Goal: Information Seeking & Learning: Learn about a topic

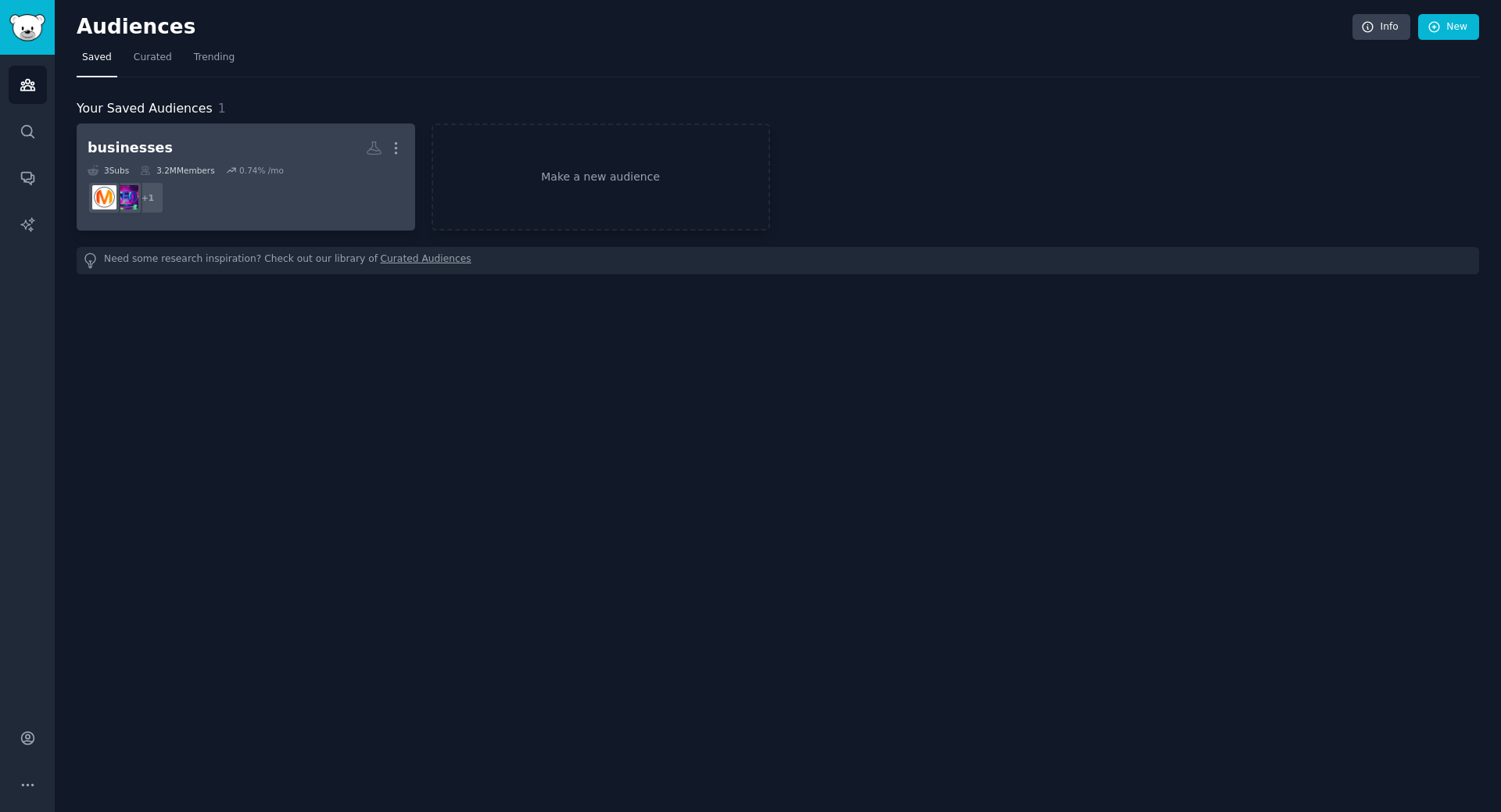
click at [252, 150] on h2 "businesses More" at bounding box center [246, 148] width 317 height 28
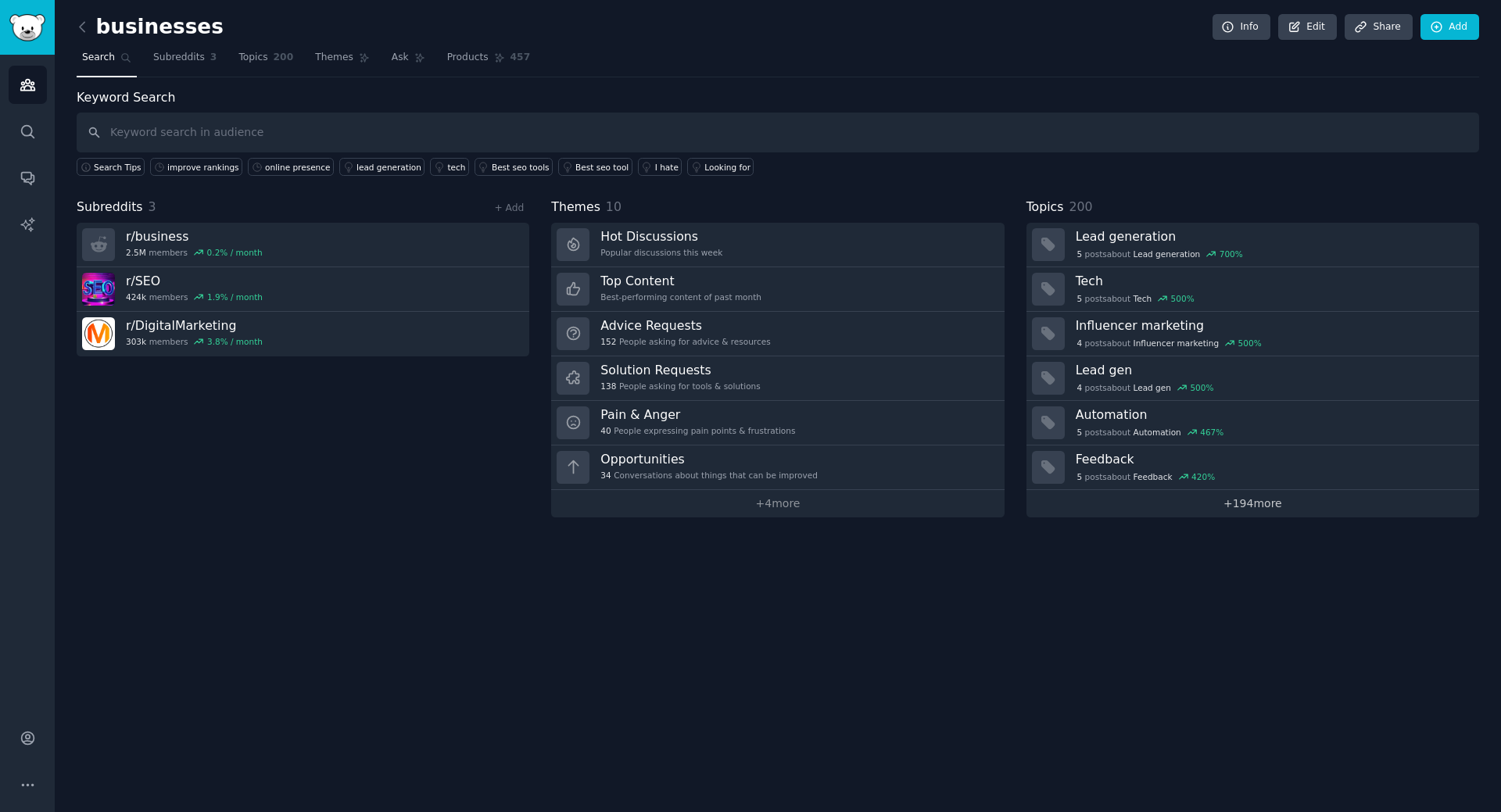
click at [1246, 505] on link "+ 194 more" at bounding box center [1252, 503] width 453 height 28
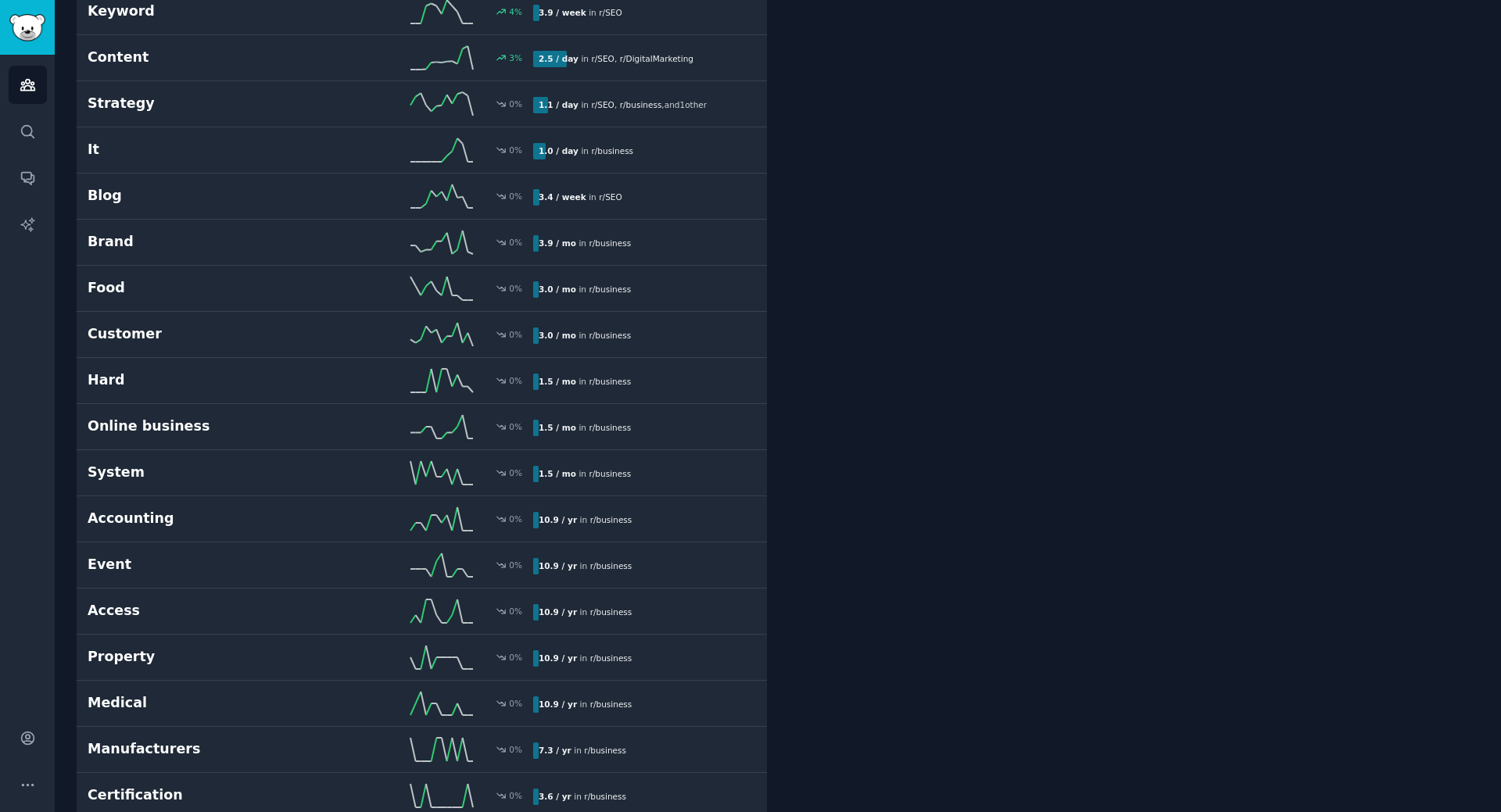
scroll to position [4141, 0]
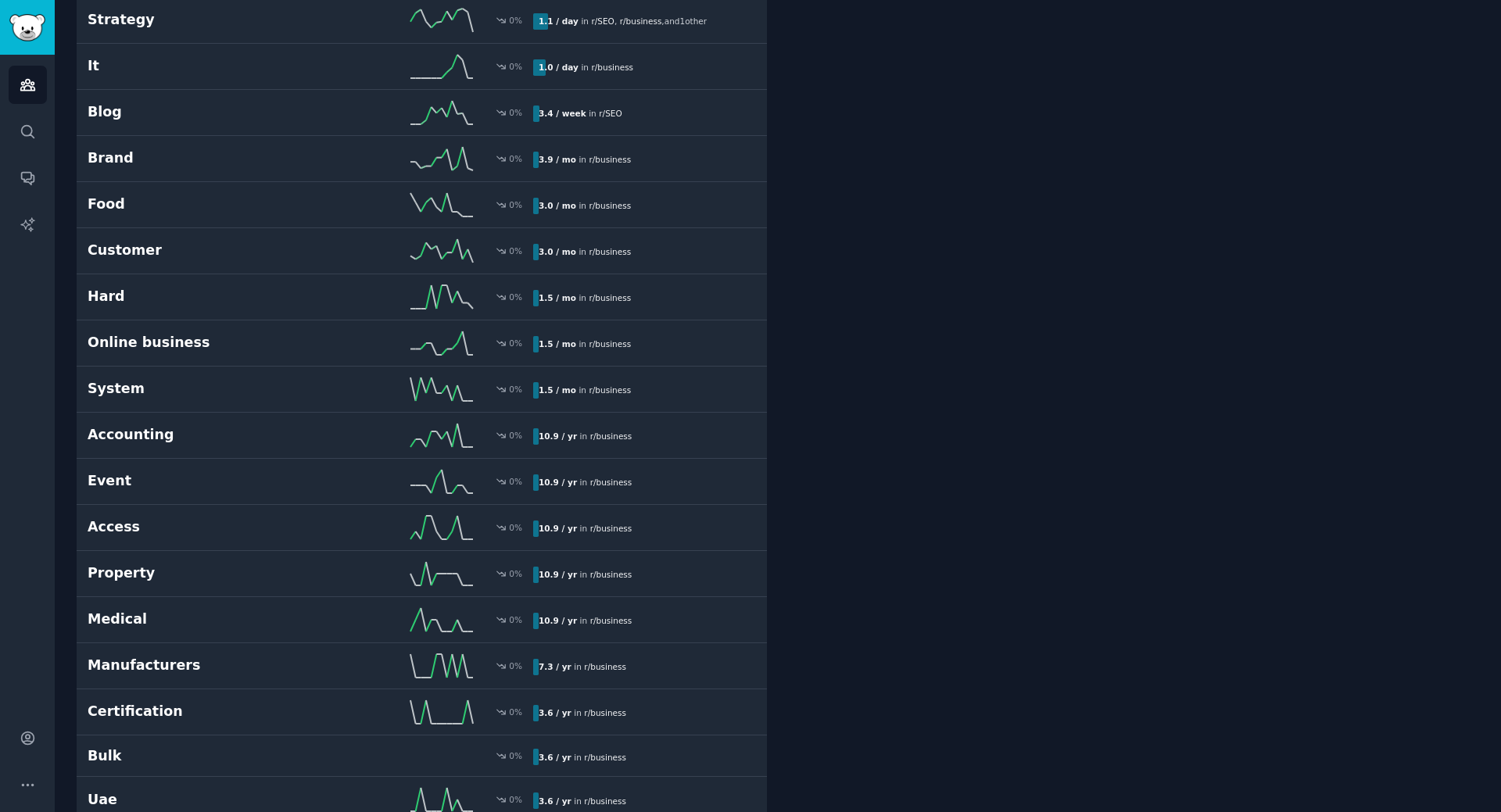
drag, startPoint x: 1496, startPoint y: 412, endPoint x: 1488, endPoint y: 249, distance: 163.2
click at [1488, 249] on div "businesses Info Edit Share Add Search Subreddits 3 Topics 200 Themes Ask Produc…" at bounding box center [777, 527] width 1446 height 9337
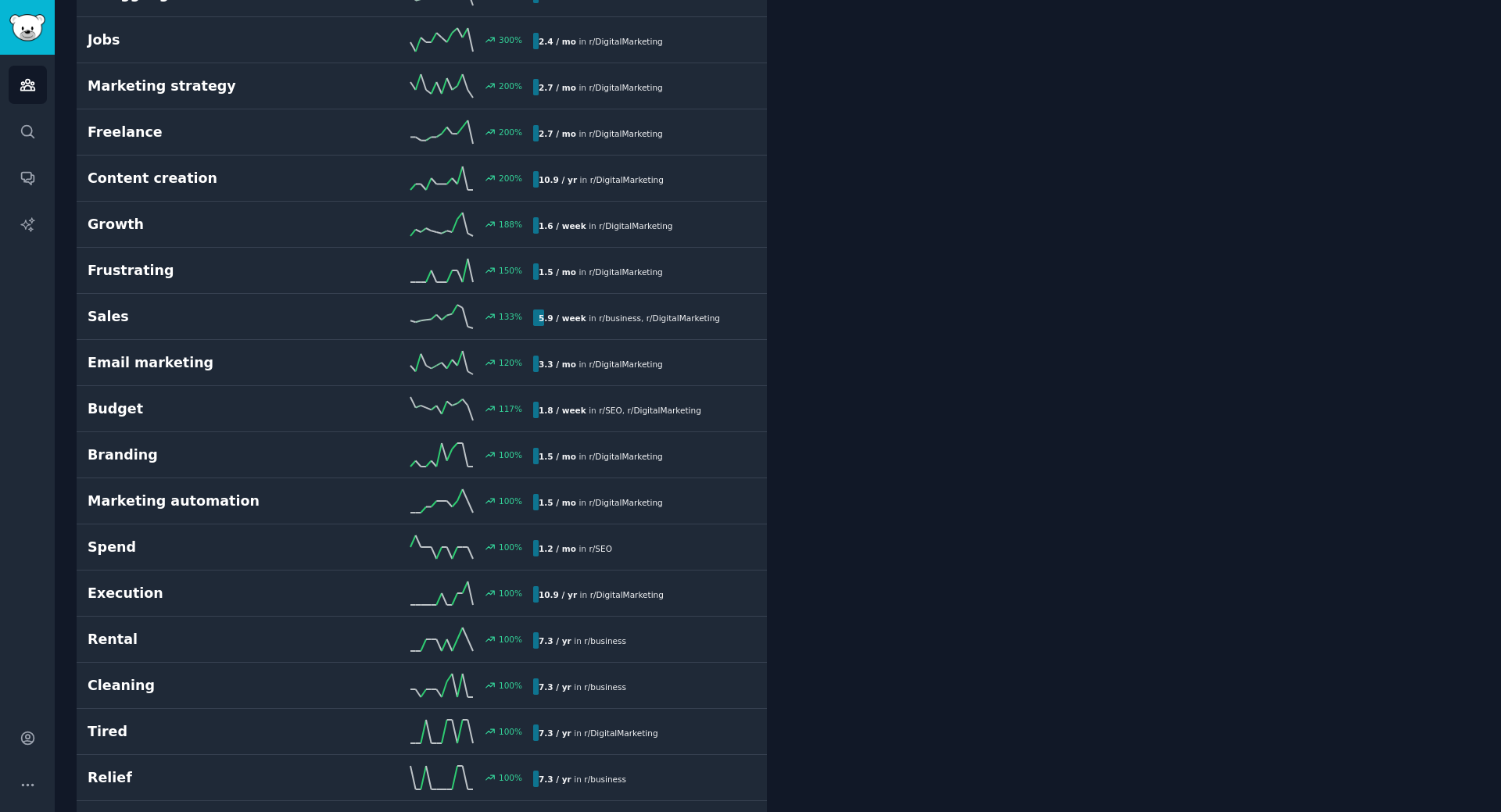
scroll to position [0, 0]
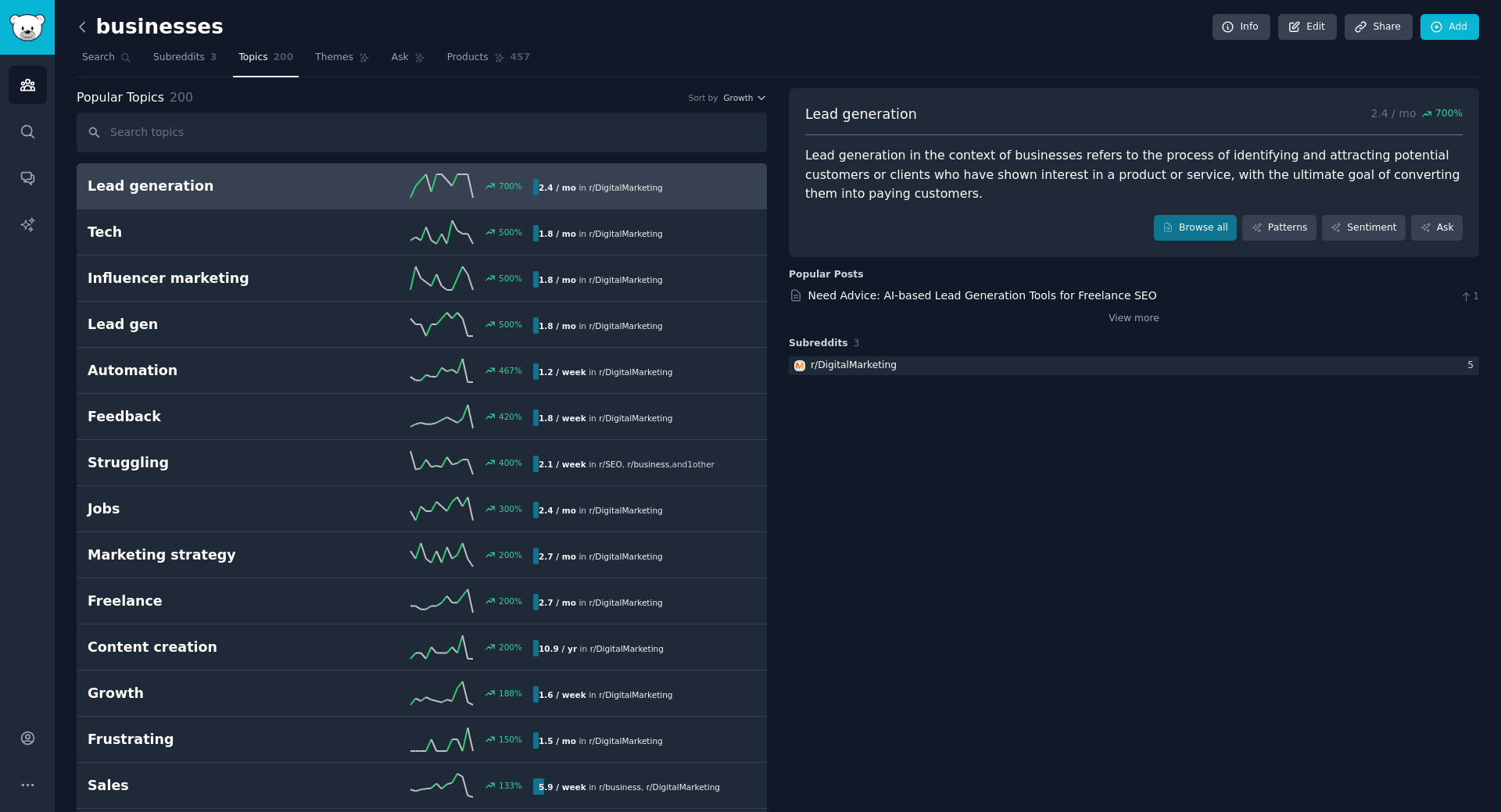
click at [80, 27] on icon at bounding box center [82, 27] width 16 height 16
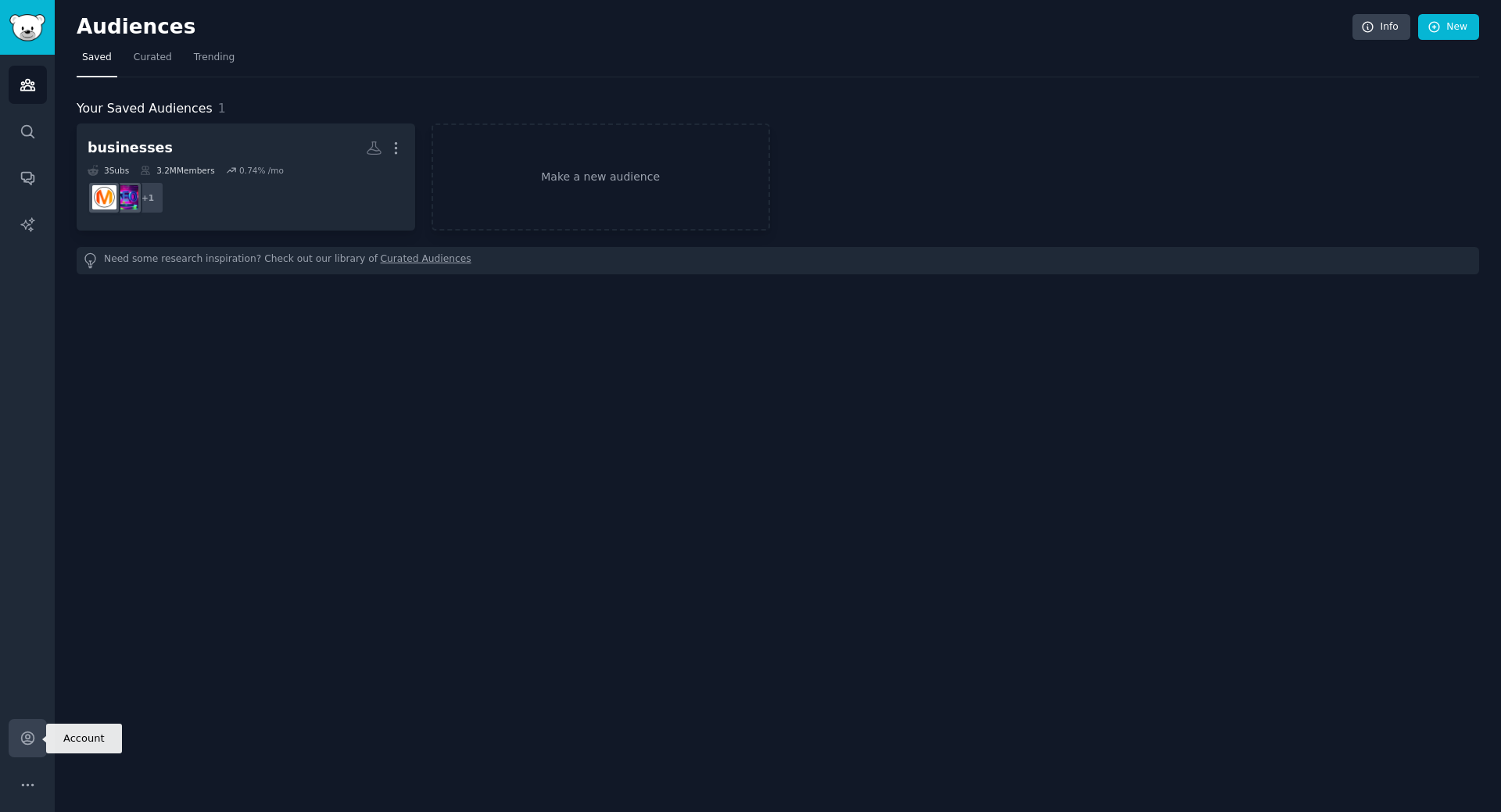
click at [31, 734] on icon "Sidebar" at bounding box center [27, 738] width 16 height 16
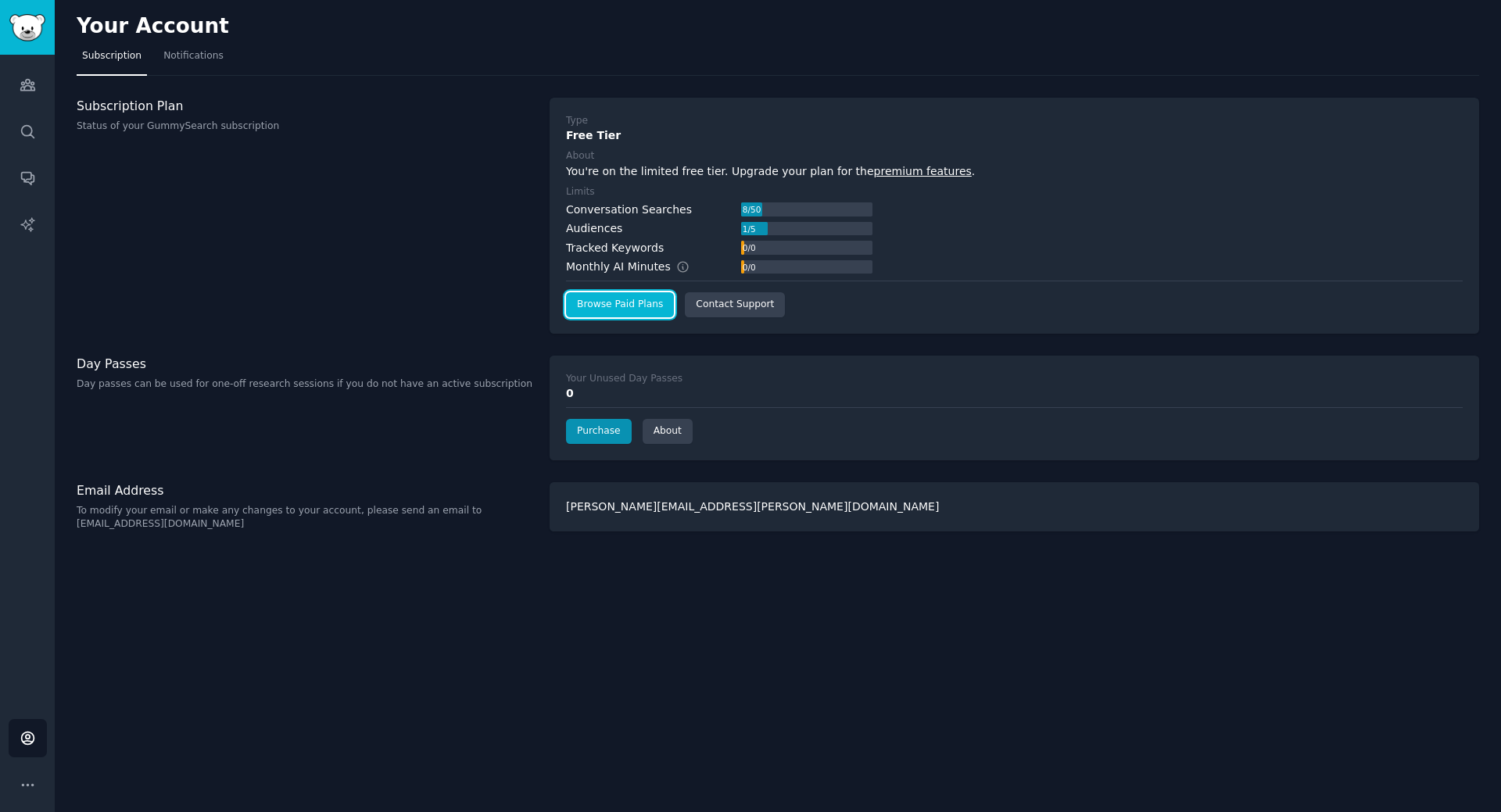
click at [627, 310] on link "Browse Paid Plans" at bounding box center [619, 305] width 108 height 25
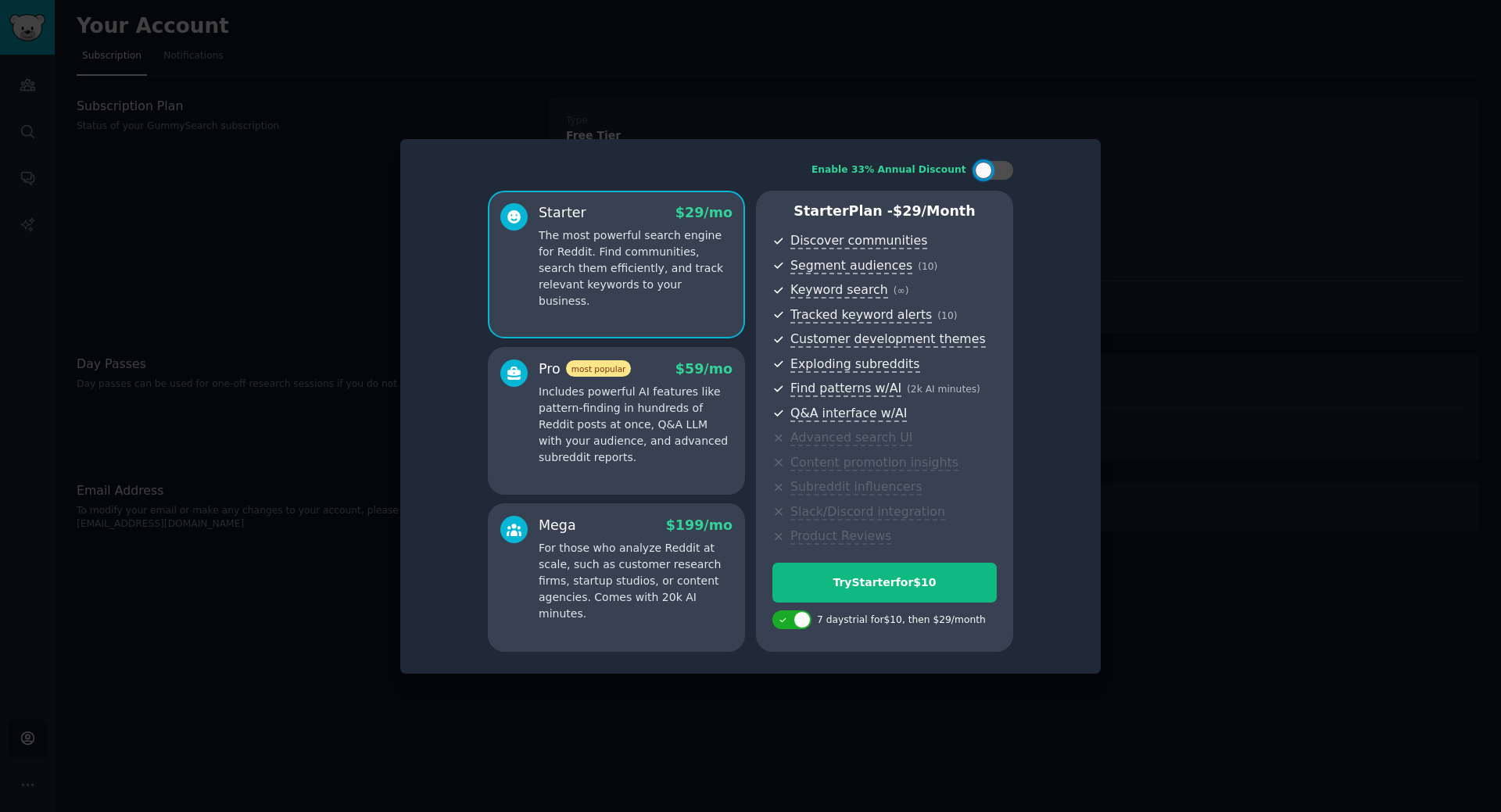
click at [174, 272] on div at bounding box center [750, 406] width 1501 height 812
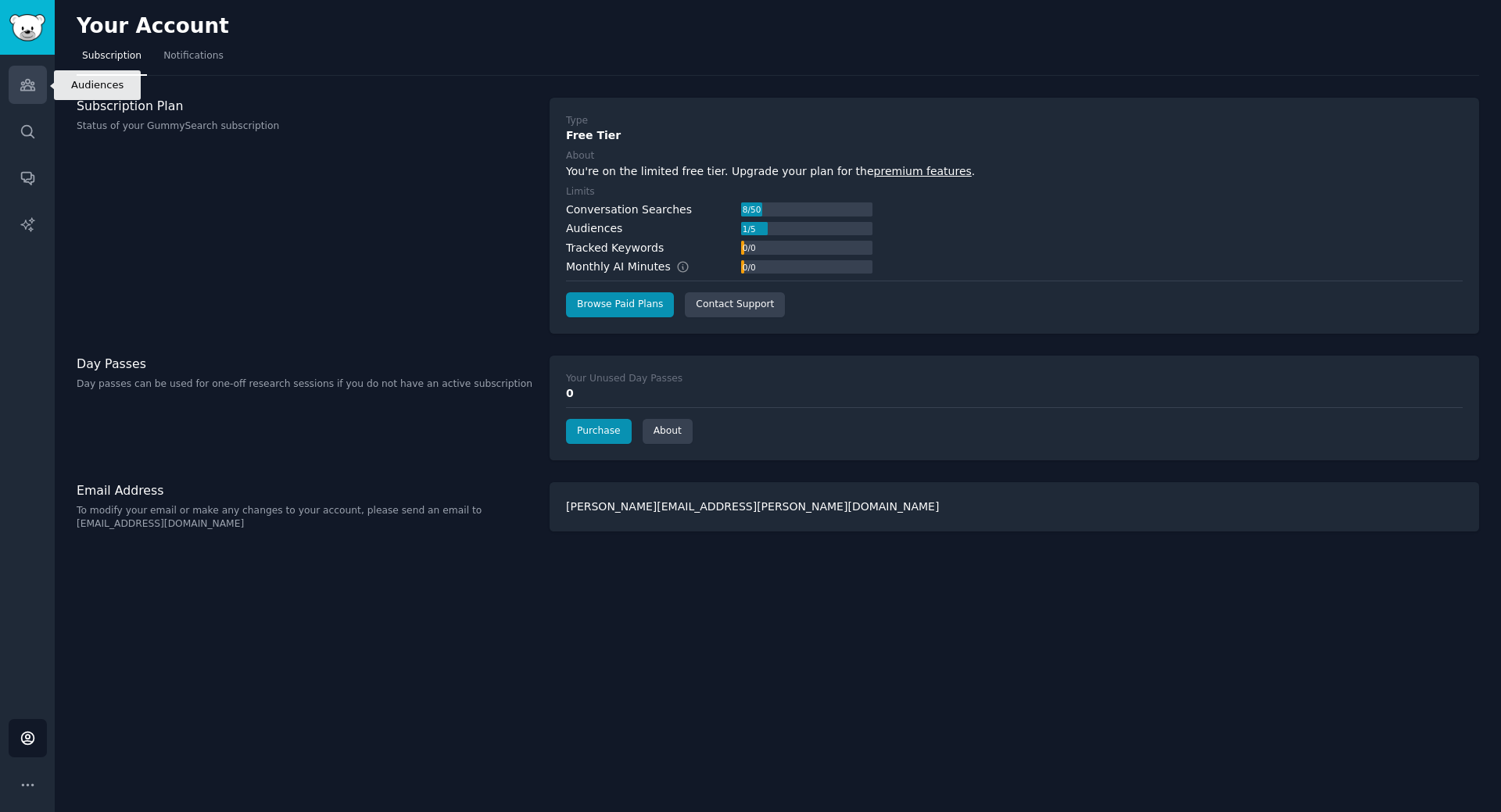
click at [31, 85] on icon "Sidebar" at bounding box center [27, 85] width 14 height 10
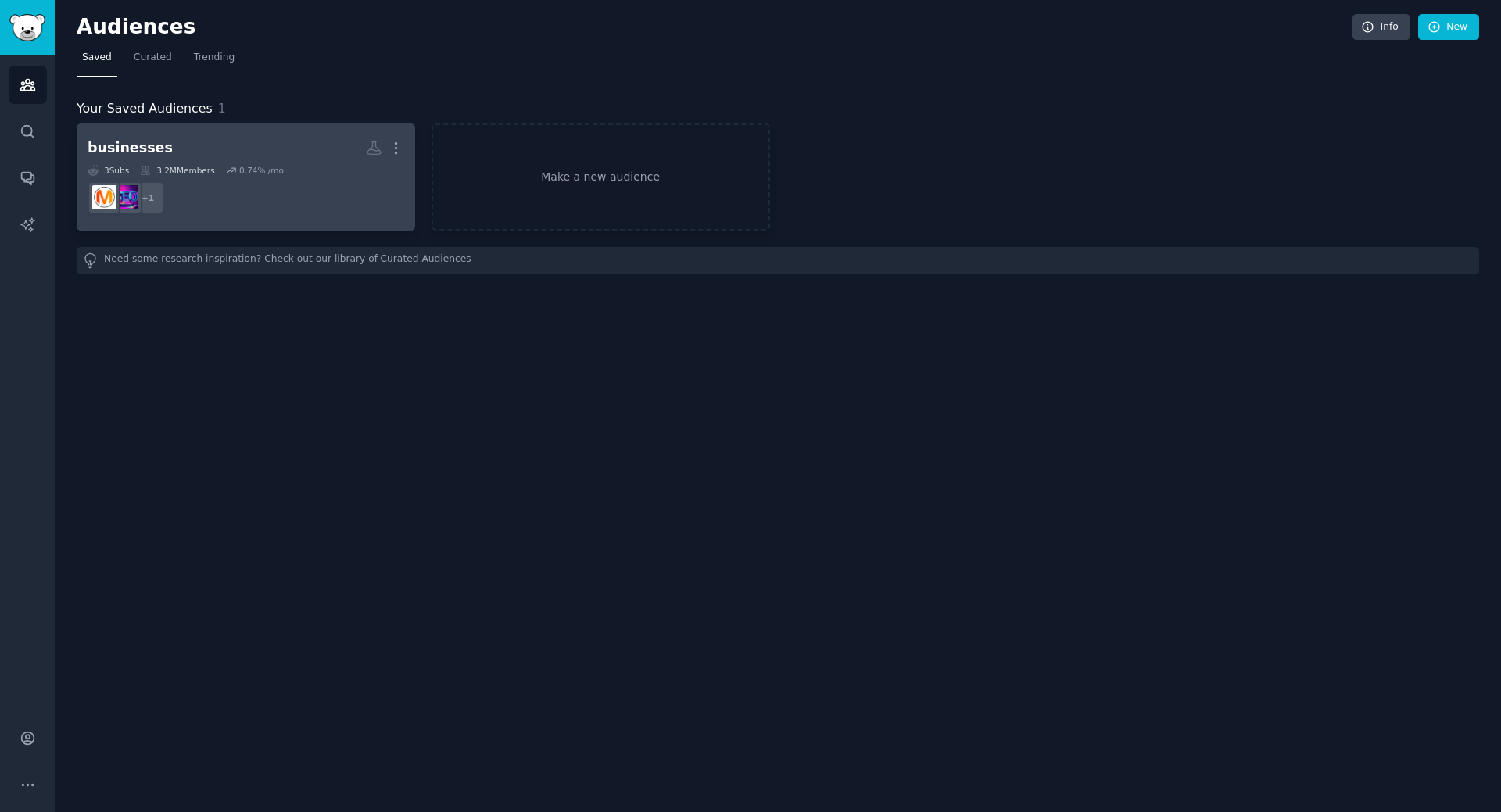
click at [247, 201] on dd "+ 1" at bounding box center [246, 197] width 317 height 44
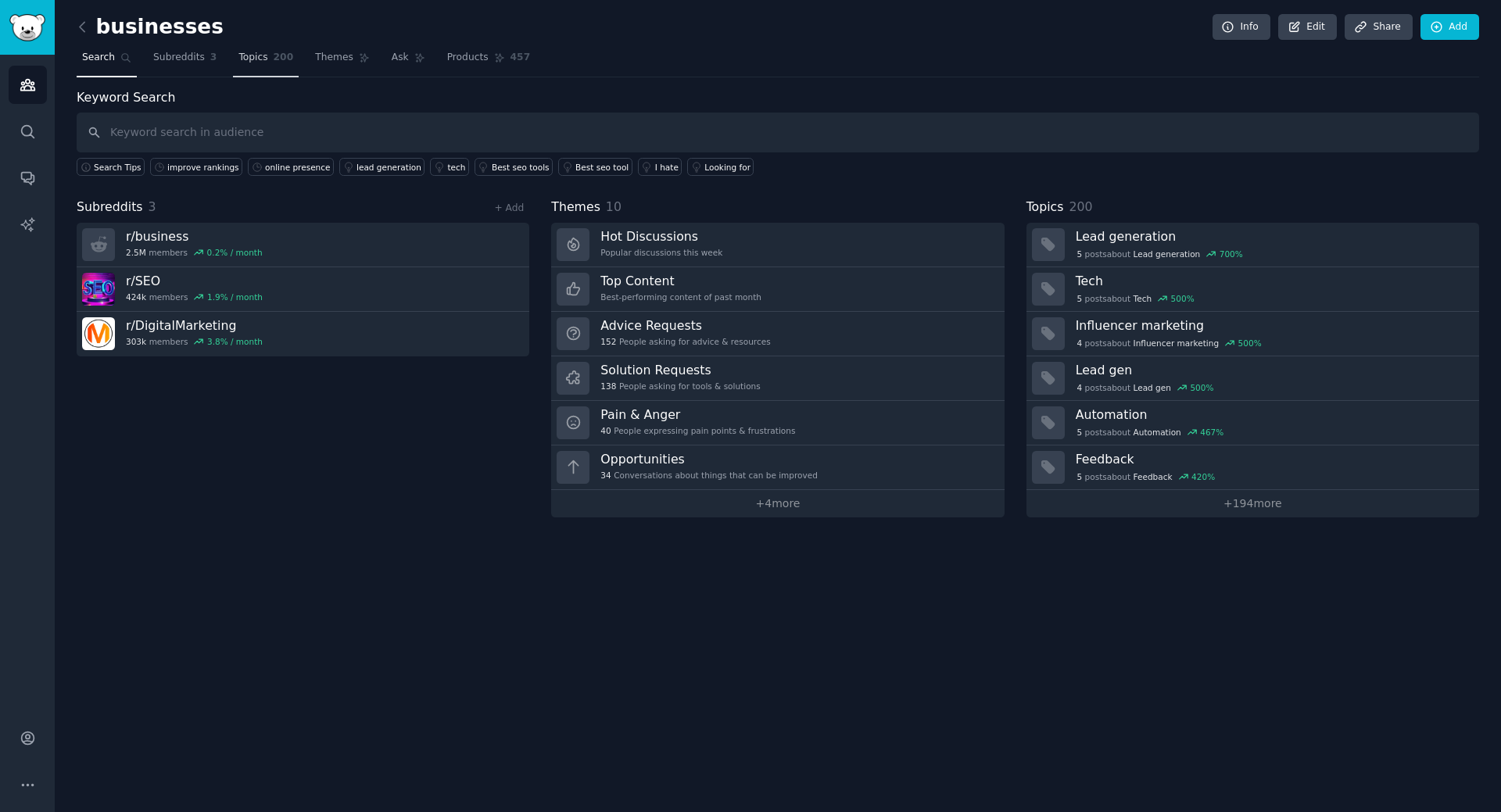
click at [245, 59] on span "Topics" at bounding box center [253, 57] width 29 height 14
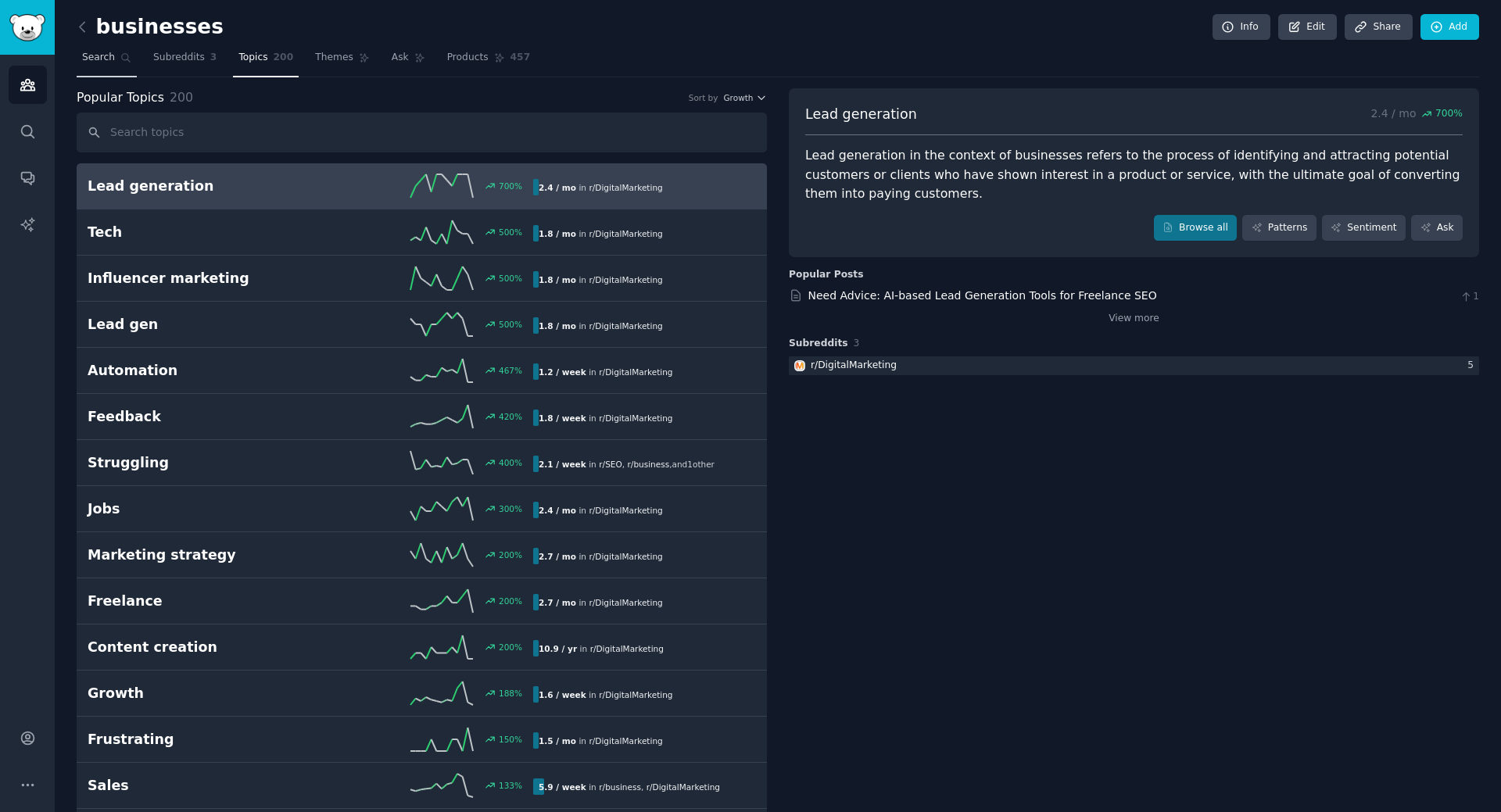
click at [104, 63] on span "Search" at bounding box center [98, 57] width 32 height 14
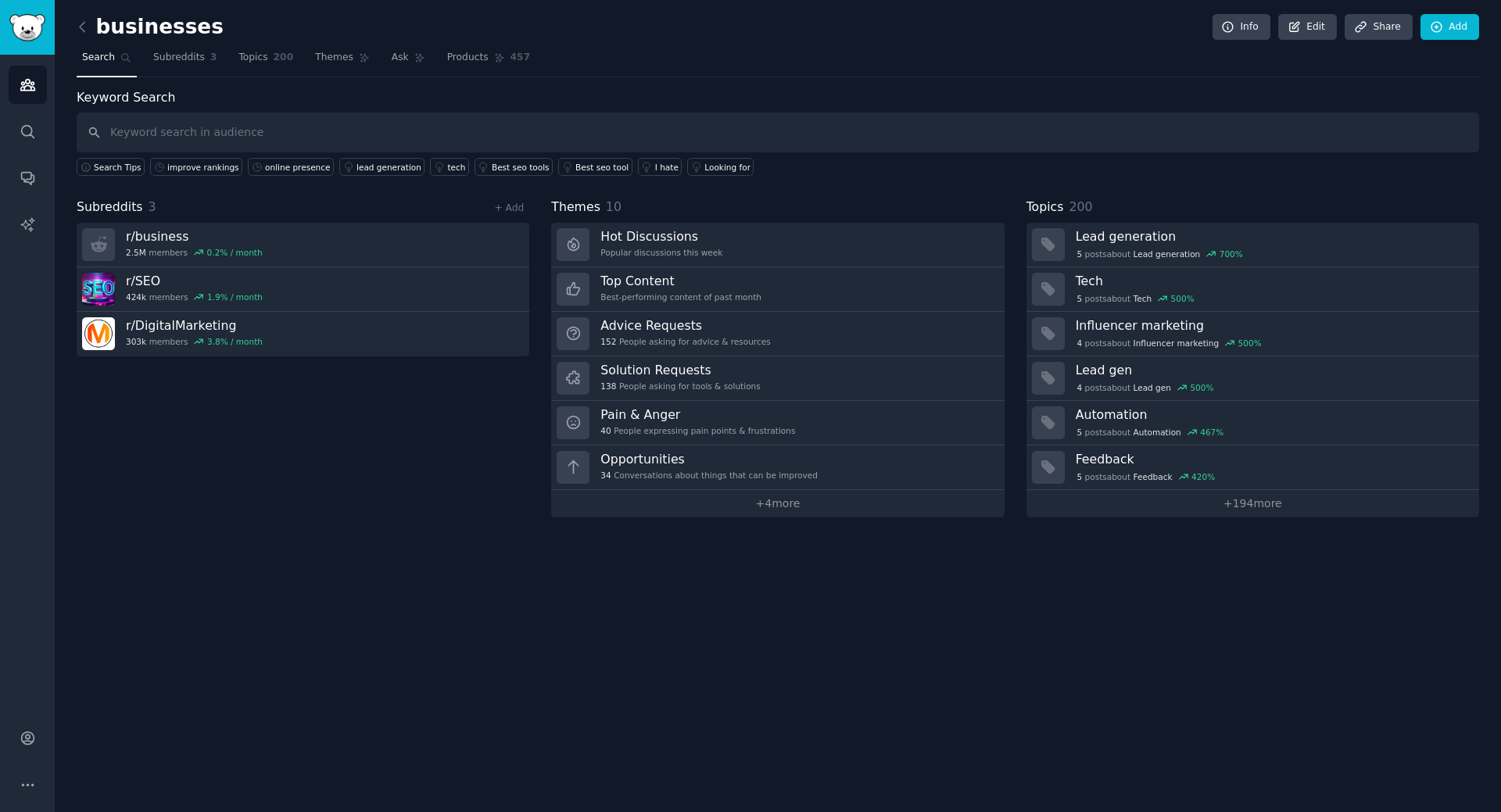
click at [225, 513] on div "Subreddits 3 + Add r/ business 2.5M members 0.2 % / month r/ SEO 424k members 1…" at bounding box center [302, 356] width 453 height 319
